Goal: Task Accomplishment & Management: Manage account settings

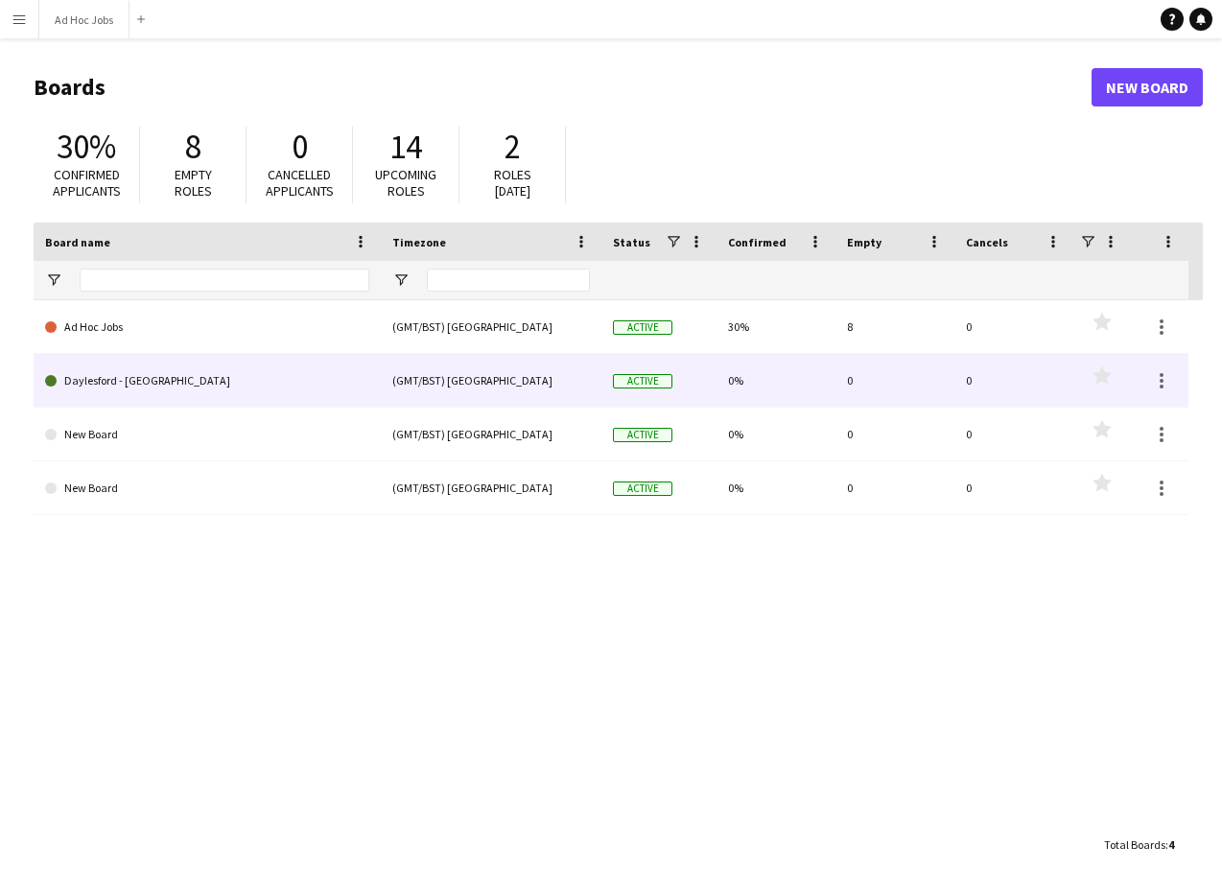
click at [459, 376] on div "(GMT/BST) [GEOGRAPHIC_DATA]" at bounding box center [491, 380] width 221 height 53
click at [154, 385] on link "Daylesford - [GEOGRAPHIC_DATA]" at bounding box center [207, 381] width 324 height 54
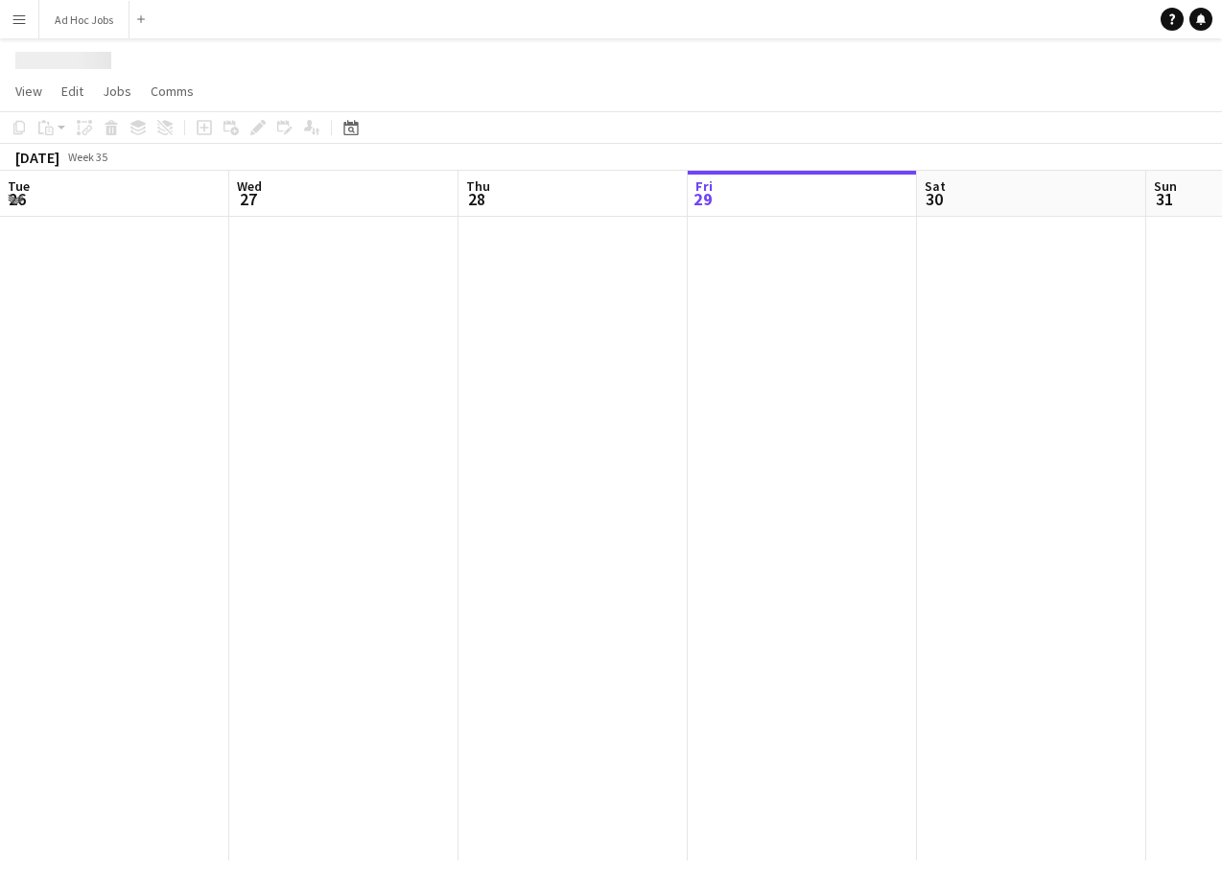
scroll to position [0, 458]
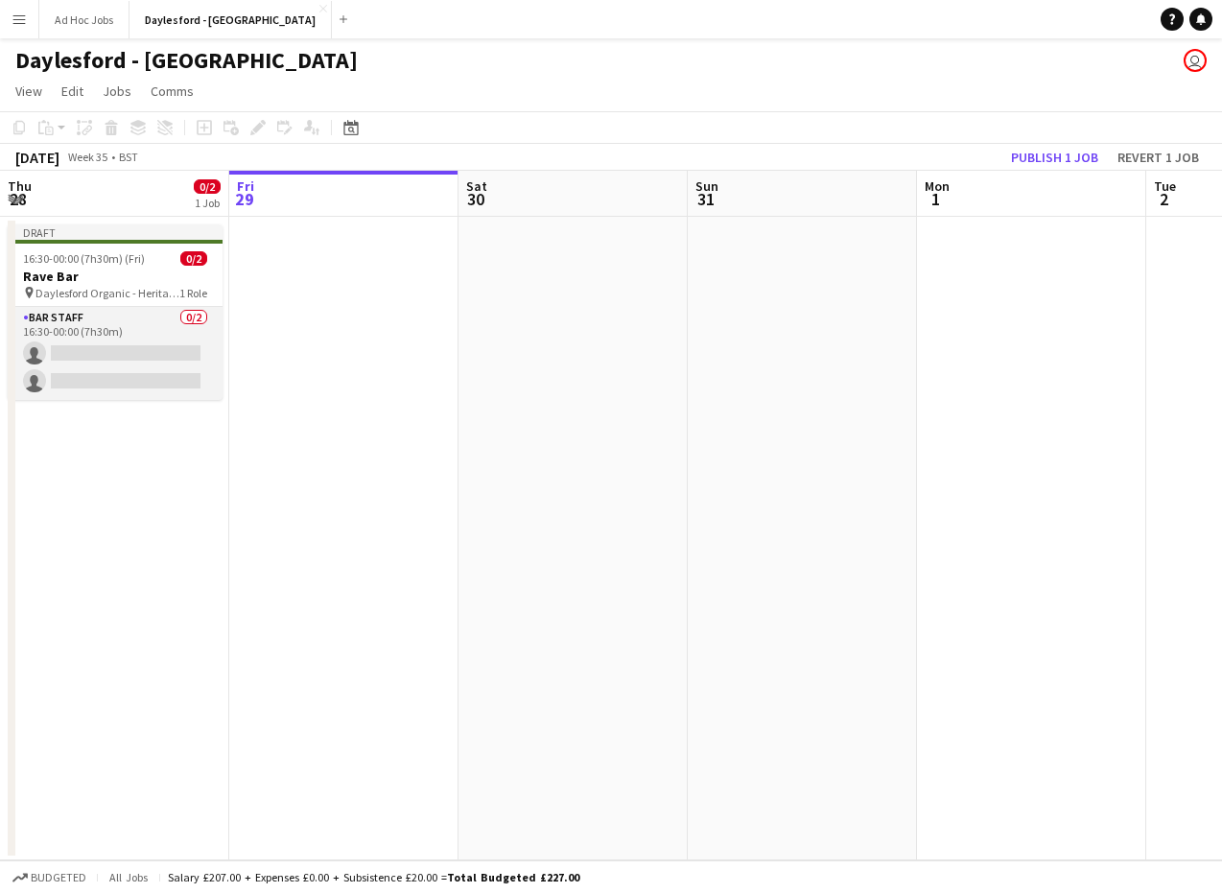
click at [146, 355] on app-card-role "Bar Staff 0/2 16:30-00:00 (7h30m) single-neutral-actions single-neutral-actions" at bounding box center [115, 353] width 215 height 93
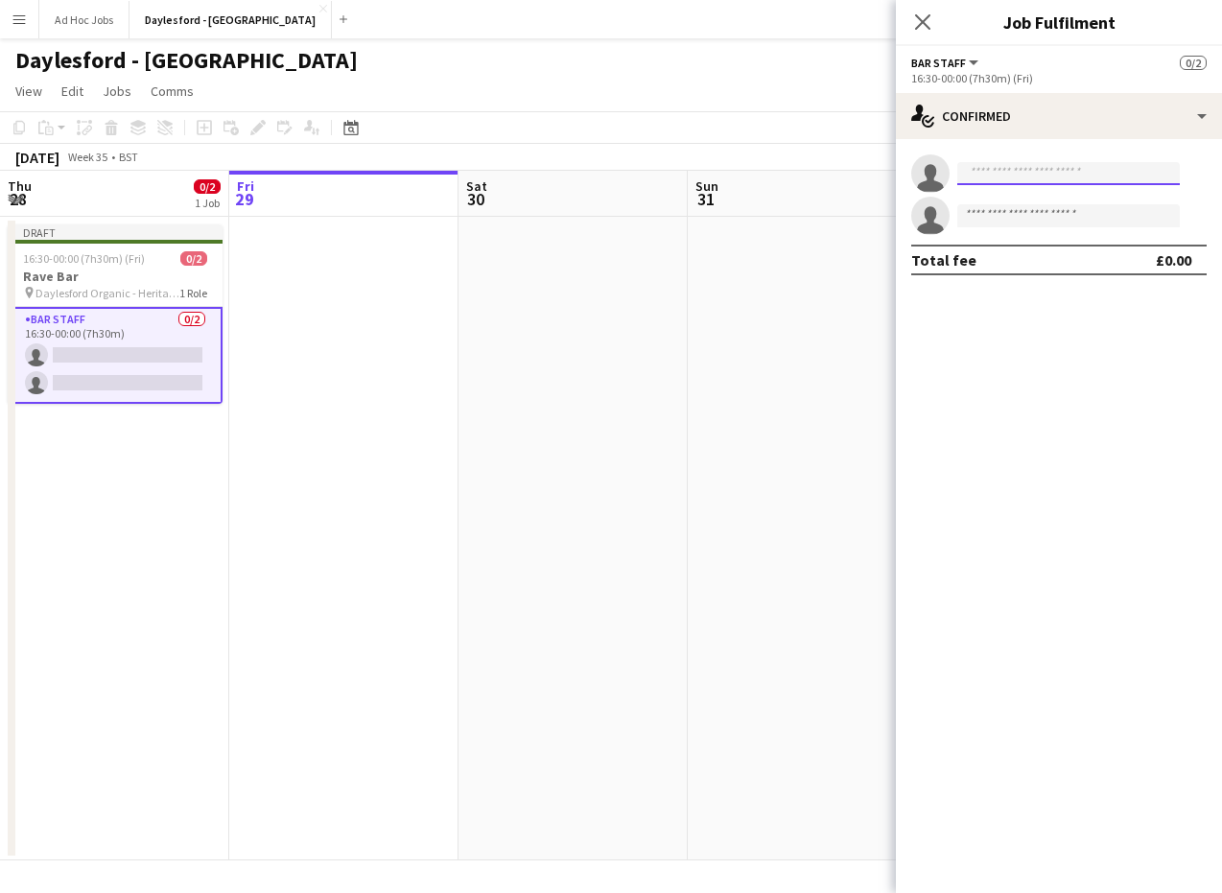
click at [1023, 179] on input at bounding box center [1068, 173] width 222 height 23
click at [1010, 161] on app-invite-slot "single-neutral-actions" at bounding box center [1059, 173] width 326 height 38
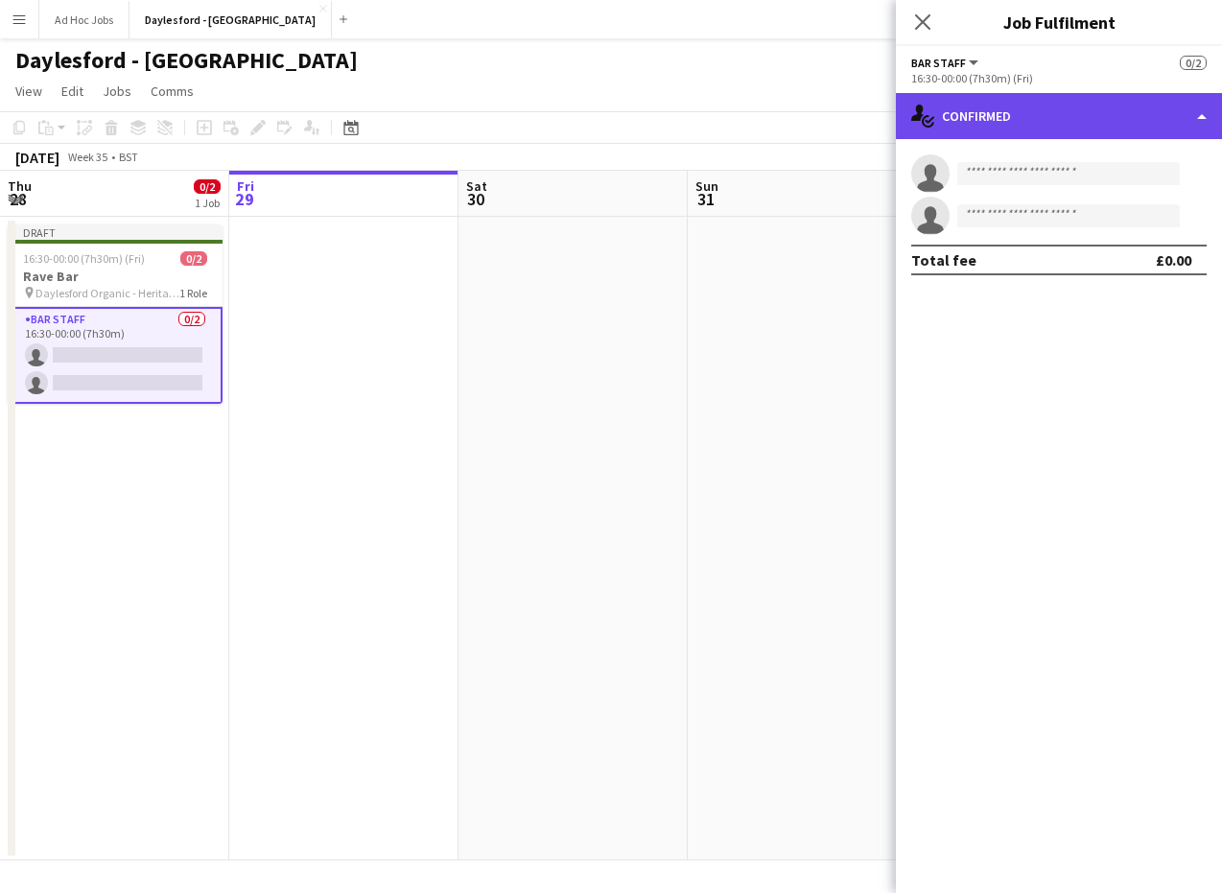
click at [1207, 118] on div "single-neutral-actions-check-2 Confirmed" at bounding box center [1059, 116] width 326 height 46
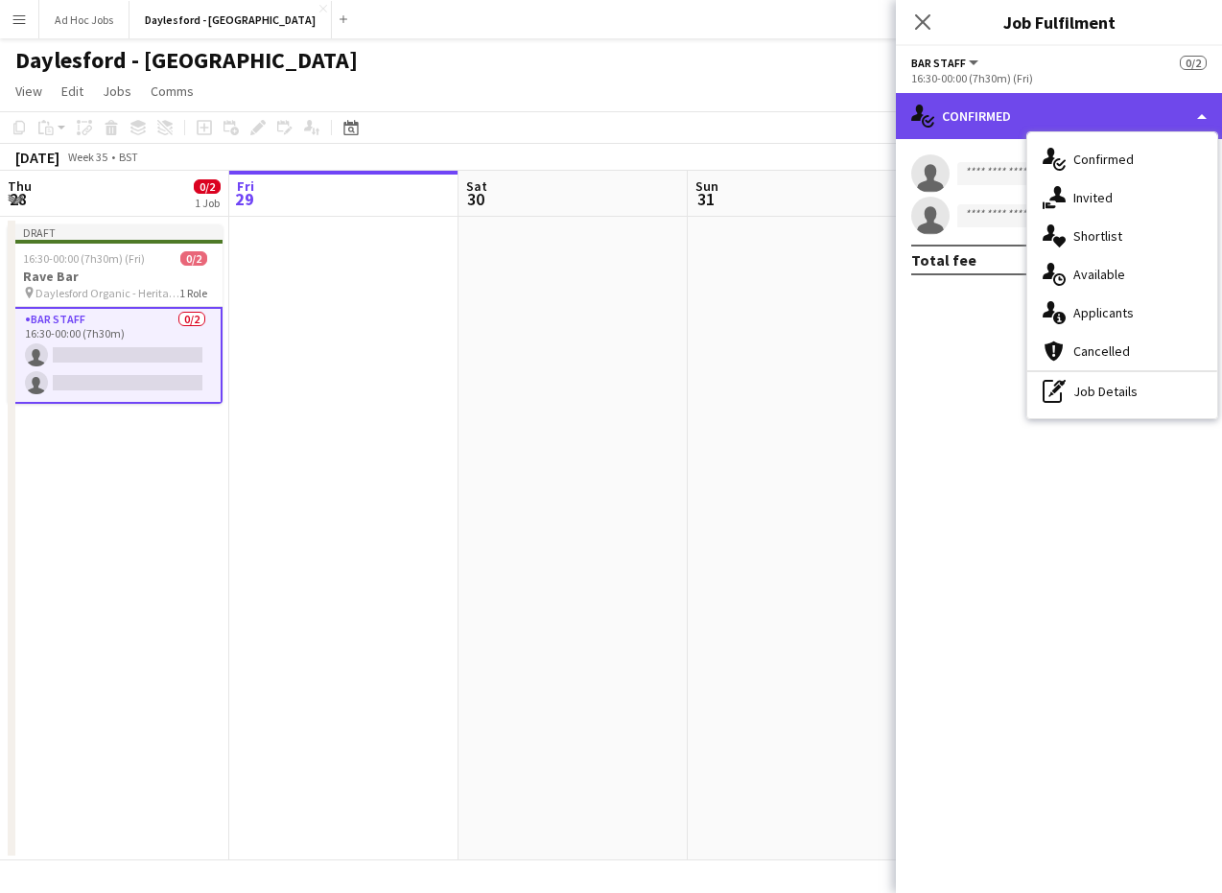
click at [1207, 118] on div "single-neutral-actions-check-2 Confirmed" at bounding box center [1059, 116] width 326 height 46
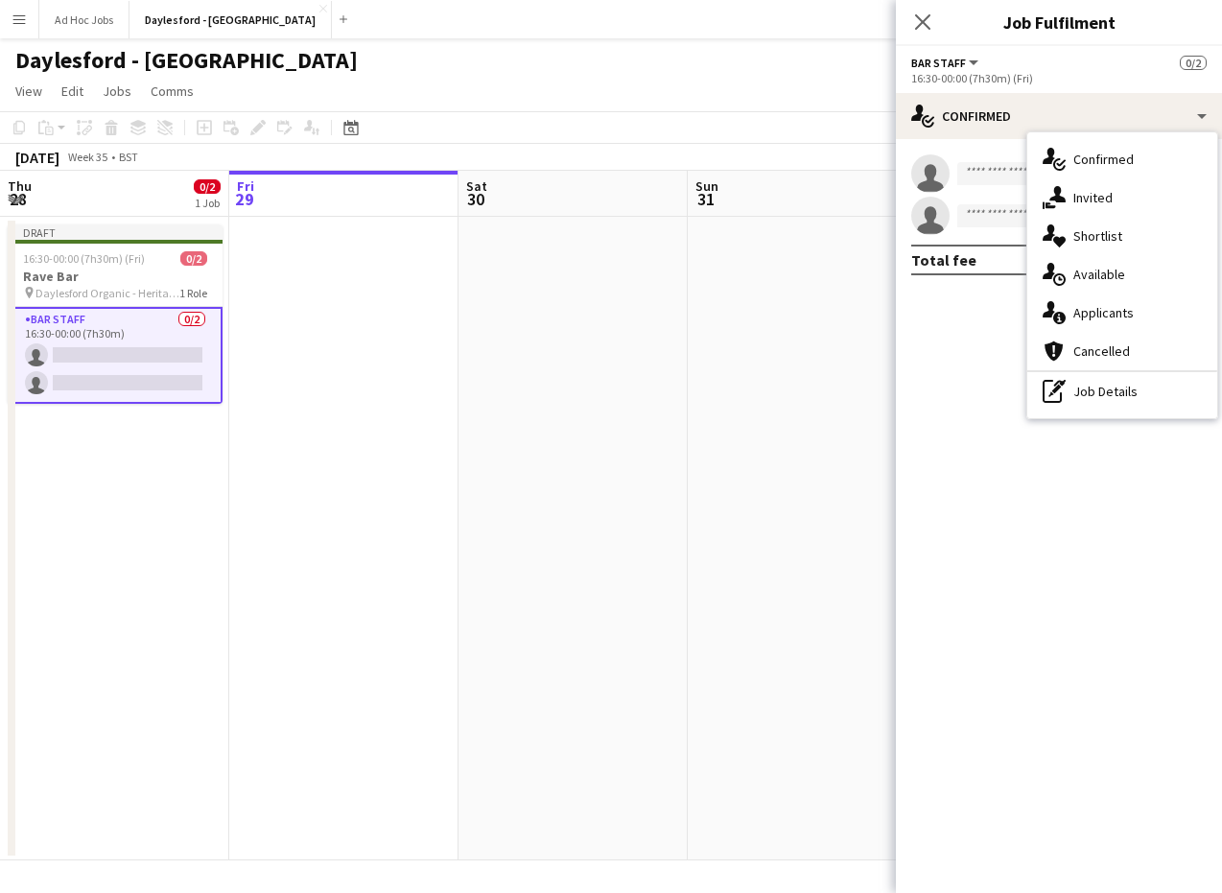
click at [969, 59] on button "Bar Staff" at bounding box center [946, 63] width 70 height 14
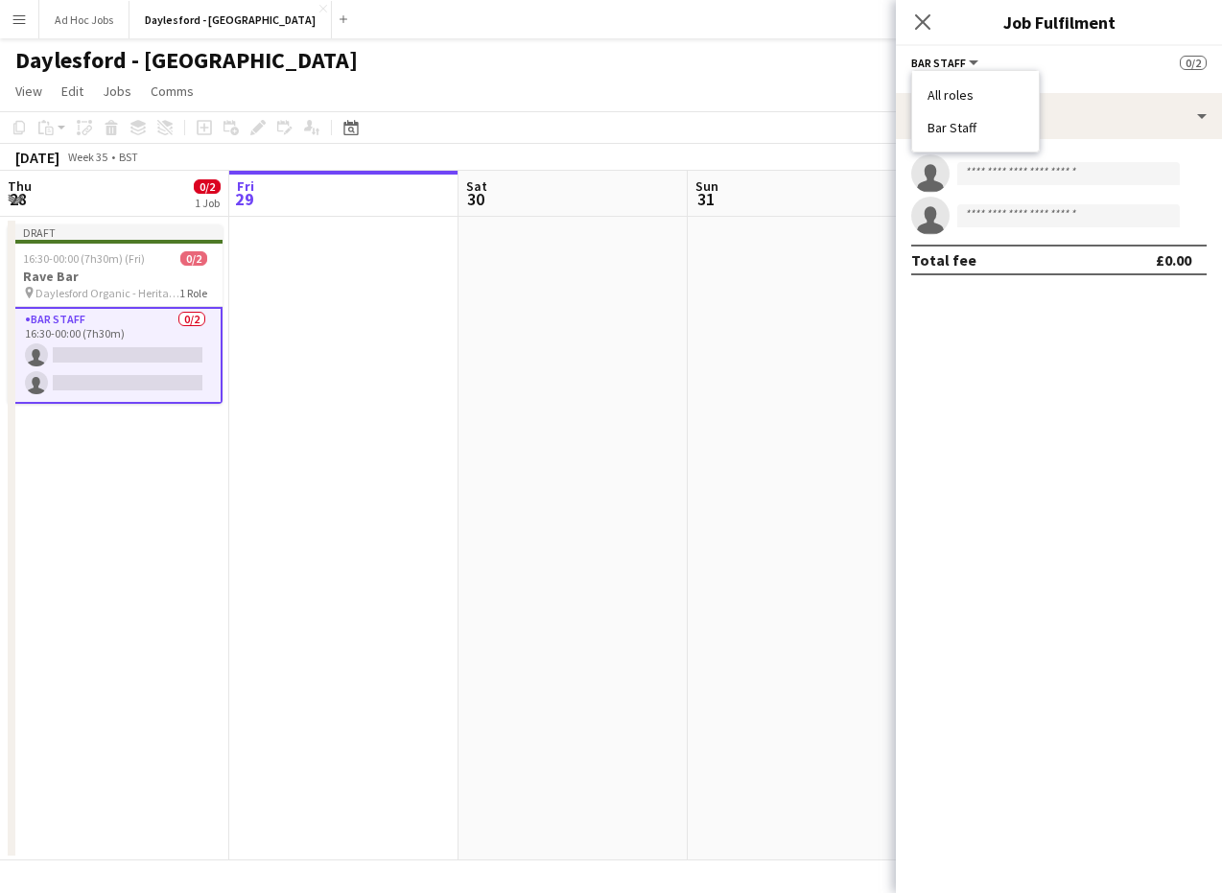
click at [969, 59] on button "Bar Staff" at bounding box center [946, 63] width 70 height 14
click at [534, 404] on app-date-cell at bounding box center [572, 538] width 229 height 643
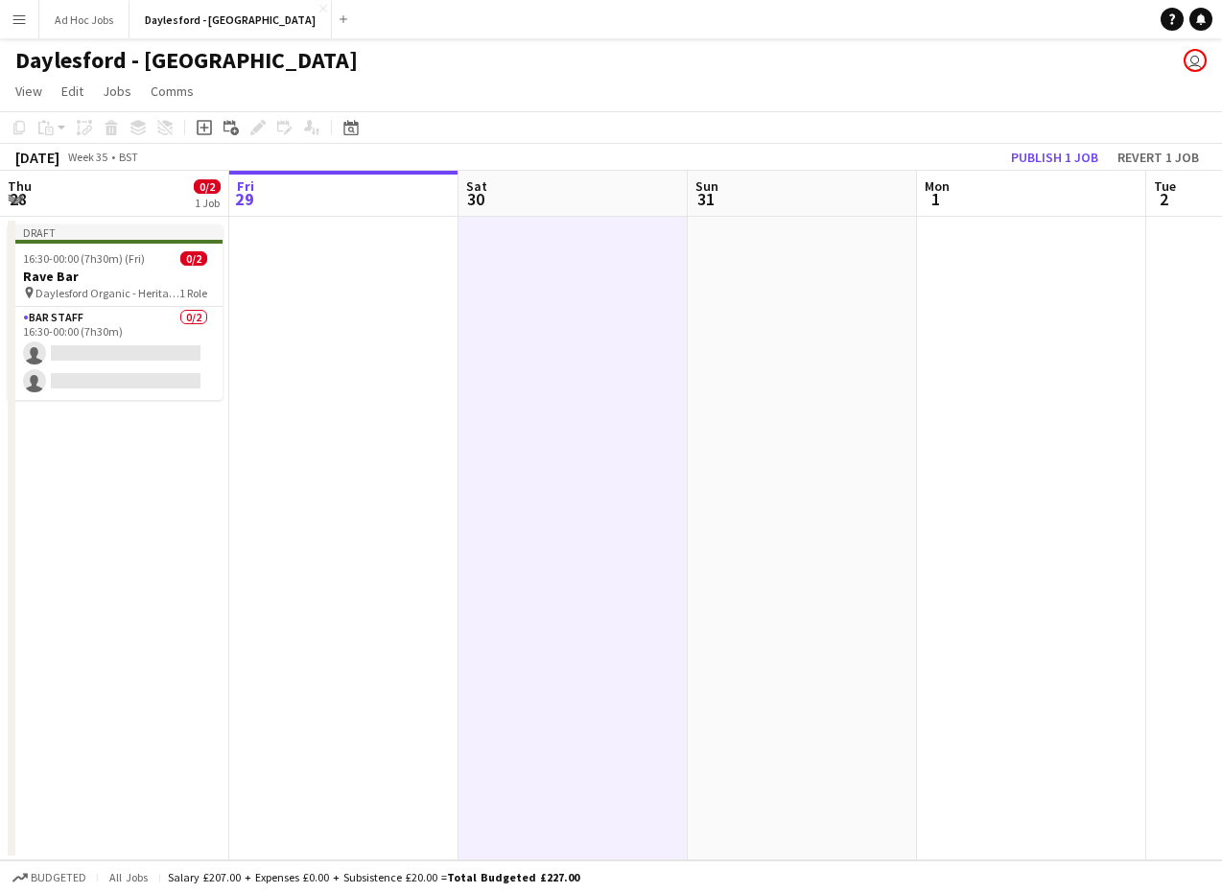
click at [34, 25] on button "Menu" at bounding box center [19, 19] width 38 height 38
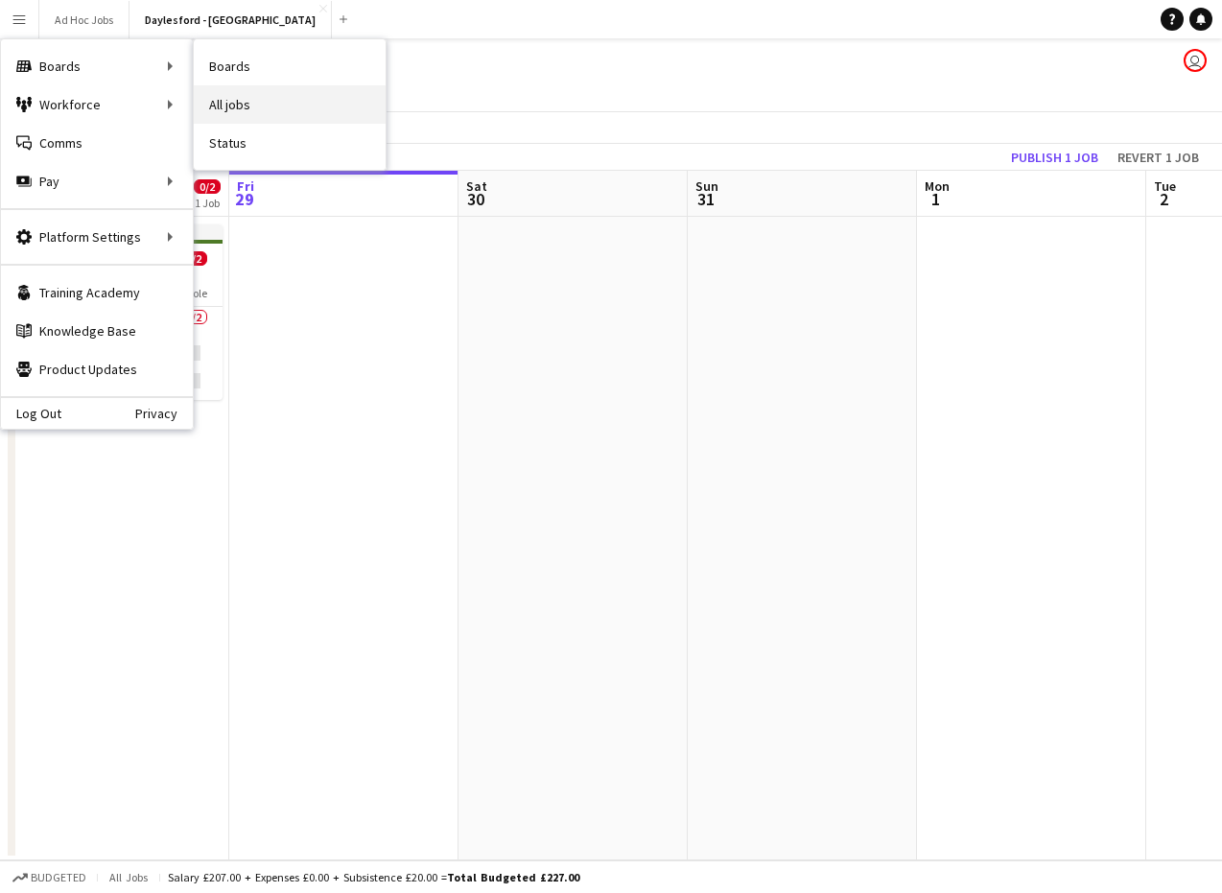
click at [211, 102] on link "All jobs" at bounding box center [290, 104] width 192 height 38
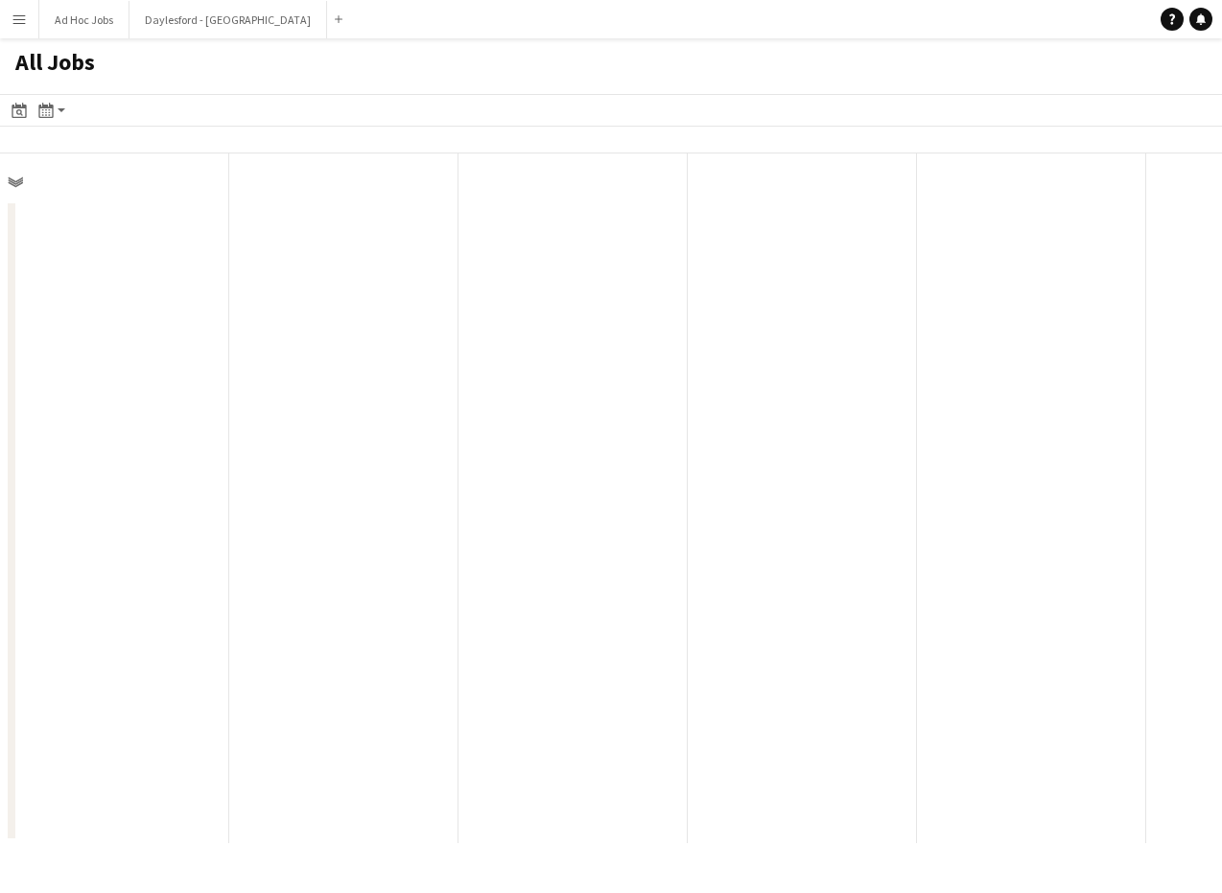
scroll to position [0, 458]
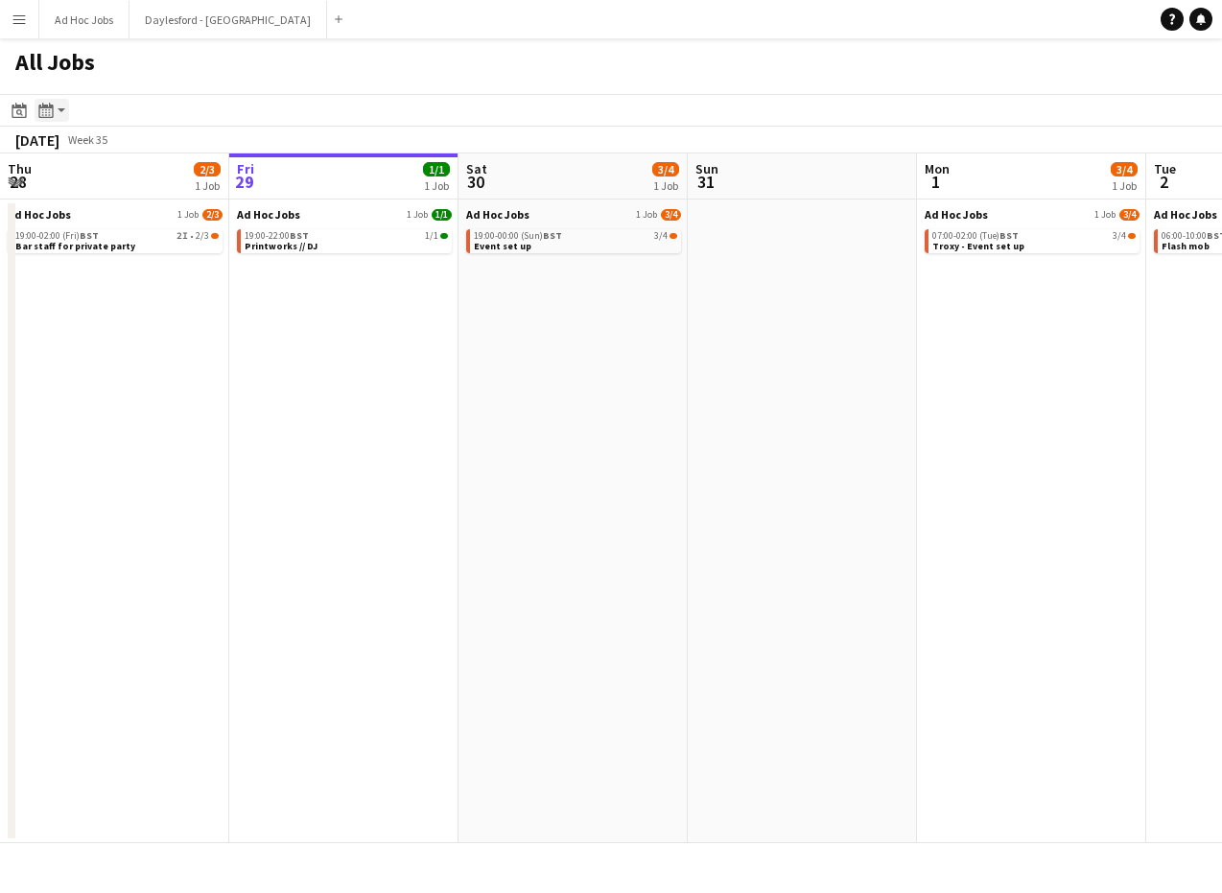
click at [65, 113] on app-action-btn "Month view / Day view" at bounding box center [52, 110] width 35 height 23
click at [96, 209] on link "Month view" at bounding box center [103, 212] width 105 height 17
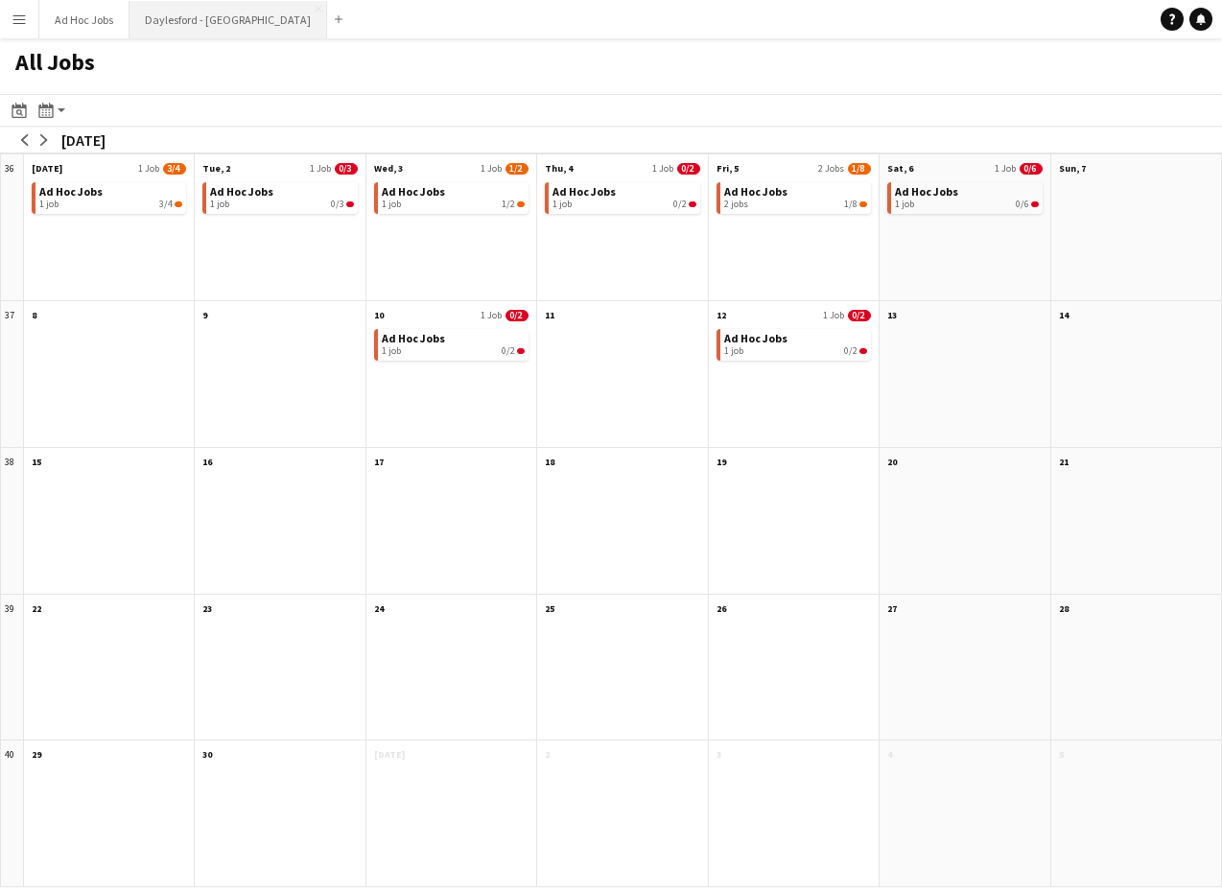
scroll to position [0, 0]
